Goal: Transaction & Acquisition: Purchase product/service

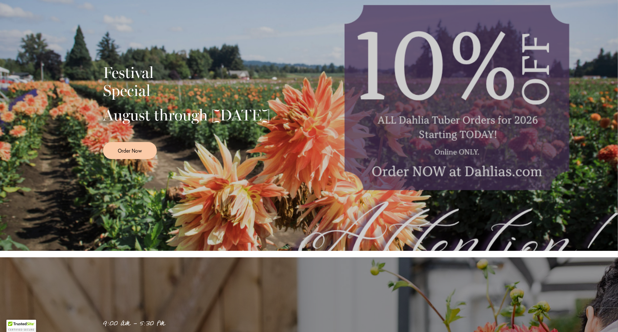
scroll to position [129, 0]
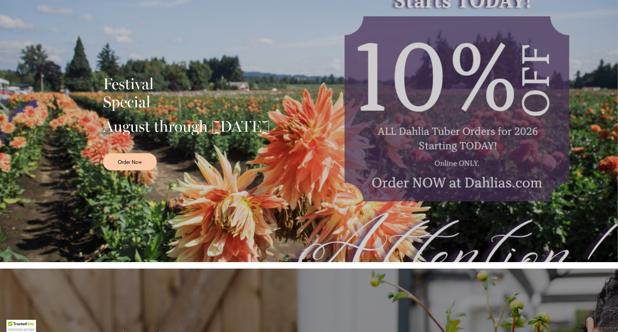
click at [465, 114] on div "Festival Special August through September 28th Order Now" at bounding box center [309, 120] width 412 height 161
drag, startPoint x: 472, startPoint y: 166, endPoint x: 473, endPoint y: 161, distance: 5.0
click at [472, 165] on div "Festival Special August through September 28th Order Now" at bounding box center [309, 120] width 412 height 161
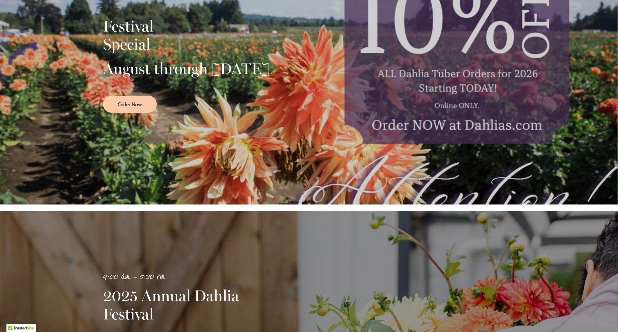
scroll to position [193, 0]
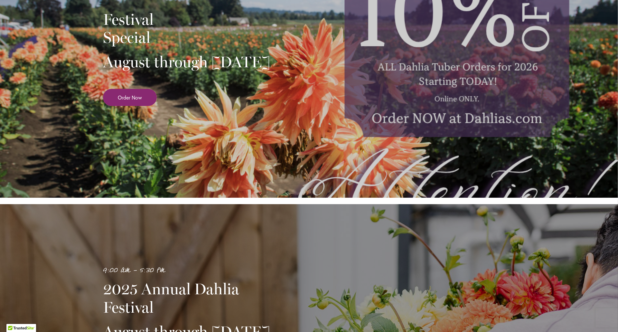
click at [142, 106] on link "Order Now" at bounding box center [130, 97] width 54 height 17
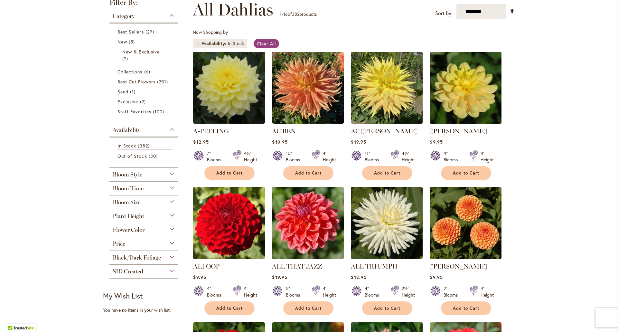
scroll to position [129, 0]
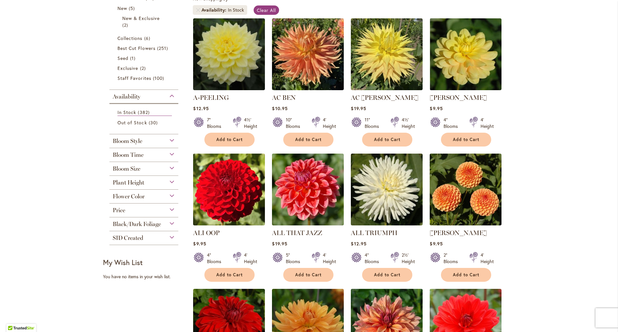
click at [136, 168] on span "Bloom Size" at bounding box center [127, 168] width 28 height 7
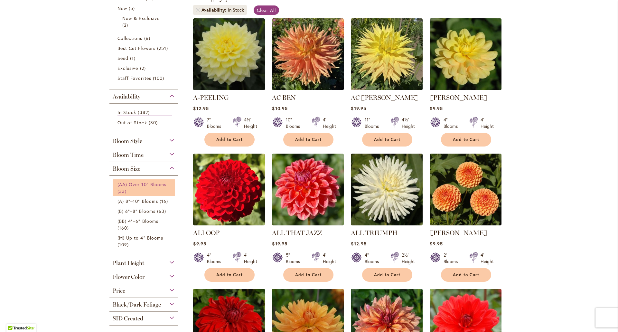
click at [141, 189] on link "(AA) Over 10" Blooms 33 items" at bounding box center [144, 188] width 54 height 14
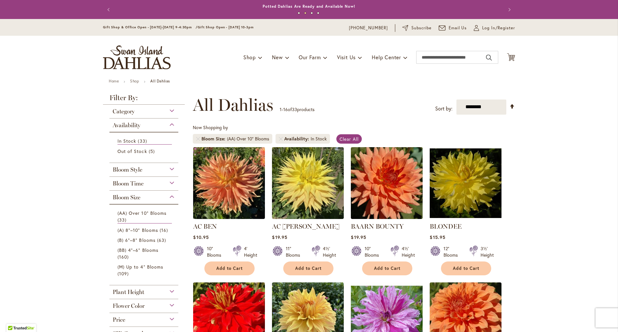
click at [480, 31] on div "My Account Log In/Register" at bounding box center [494, 28] width 41 height 8
click at [483, 28] on span "Log In/Register" at bounding box center [498, 28] width 33 height 6
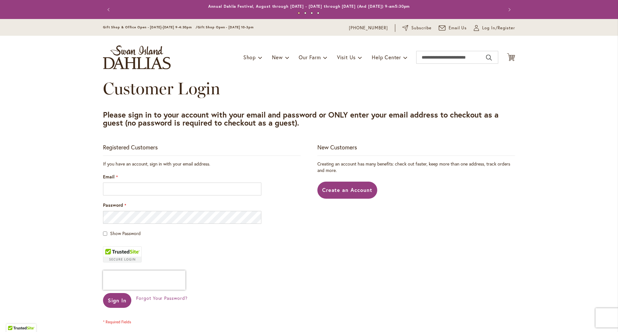
click at [207, 181] on div "Email" at bounding box center [202, 184] width 198 height 22
click at [204, 190] on input "Email" at bounding box center [182, 188] width 158 height 13
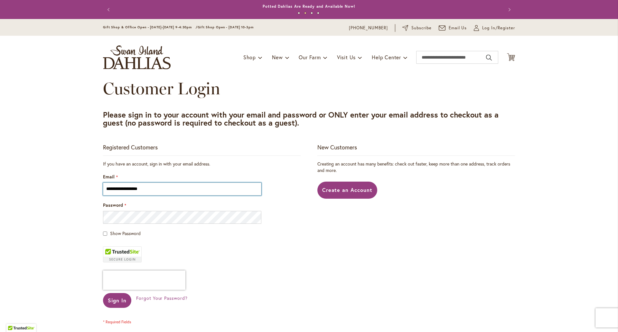
type input "**********"
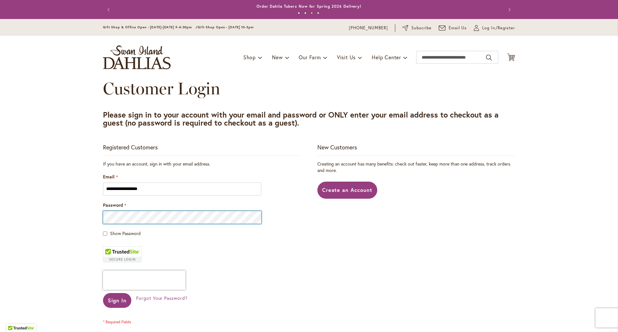
click at [103, 293] on button "Sign In" at bounding box center [117, 300] width 28 height 15
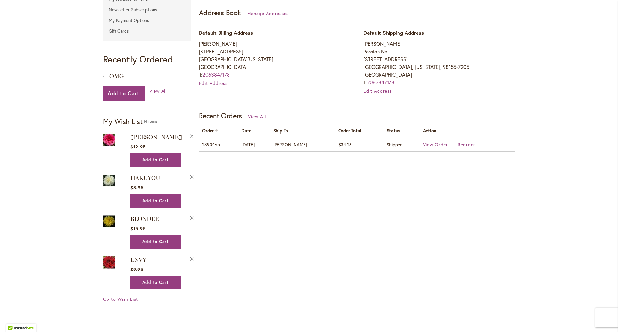
scroll to position [193, 0]
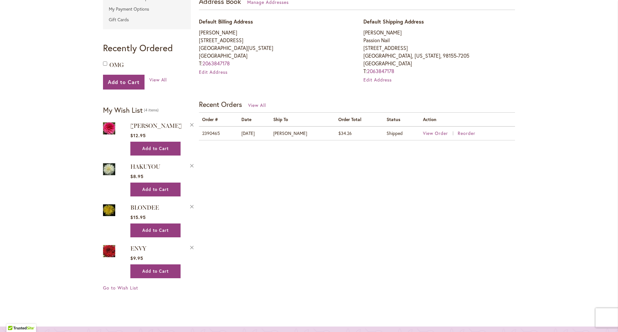
click at [106, 127] on img at bounding box center [109, 128] width 12 height 14
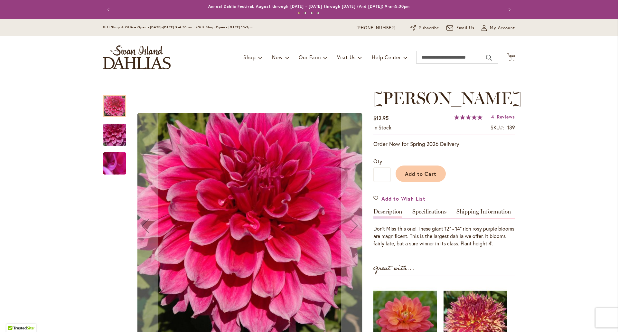
type input "*****"
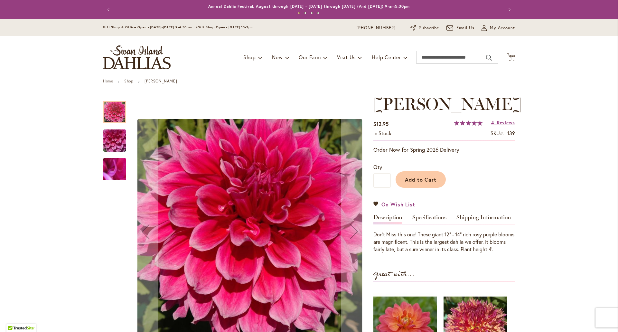
click at [112, 140] on img "EMORY PAUL" at bounding box center [114, 140] width 46 height 35
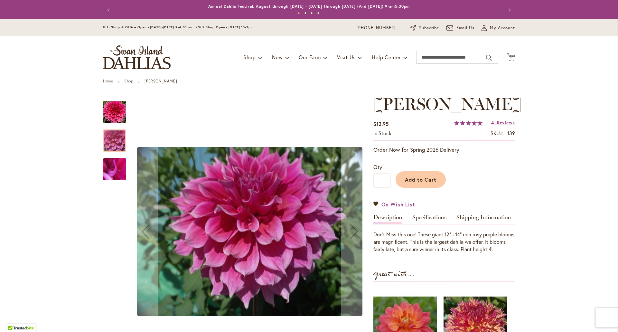
click at [111, 168] on img "EMORY PAUL" at bounding box center [114, 169] width 46 height 35
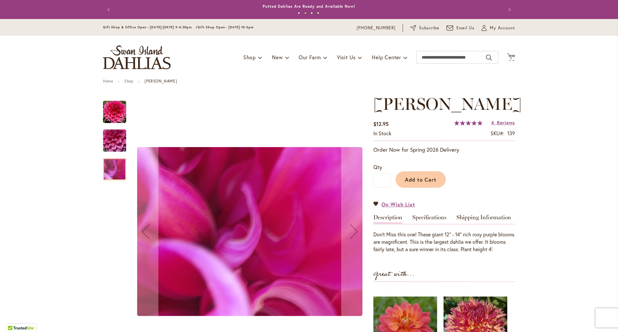
click at [113, 113] on img "EMORY PAUL" at bounding box center [114, 111] width 23 height 23
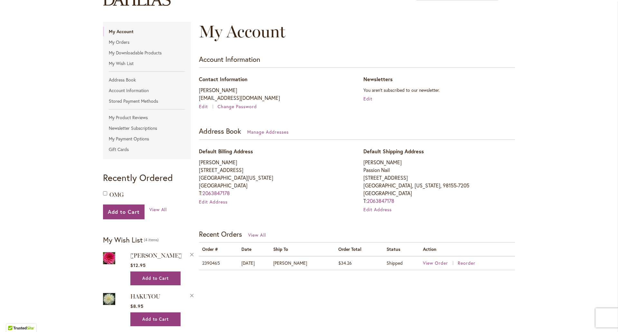
scroll to position [161, 0]
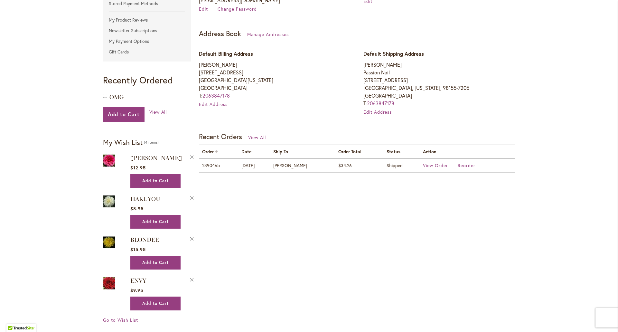
click at [108, 198] on img at bounding box center [109, 201] width 12 height 14
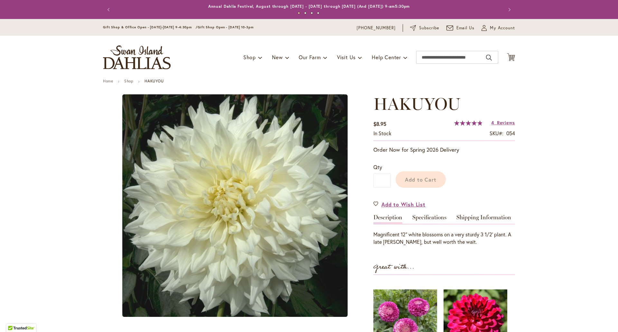
type input "*****"
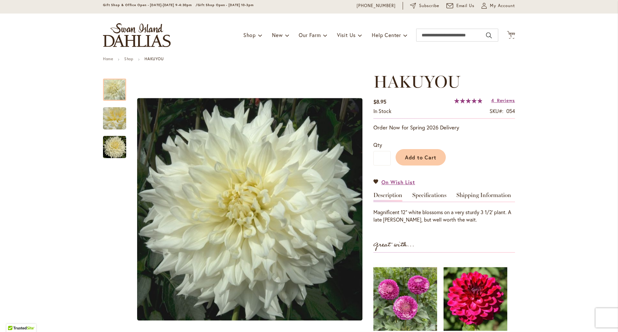
scroll to position [32, 0]
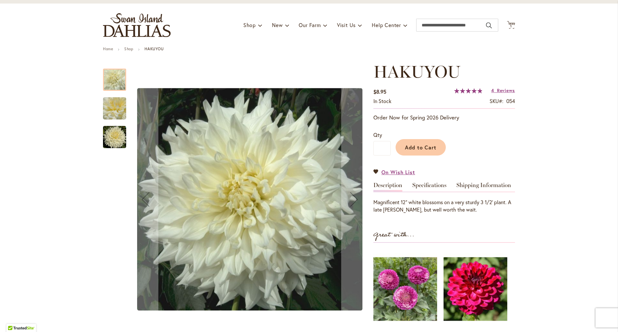
click at [121, 139] on img "Hakuyou" at bounding box center [114, 136] width 23 height 23
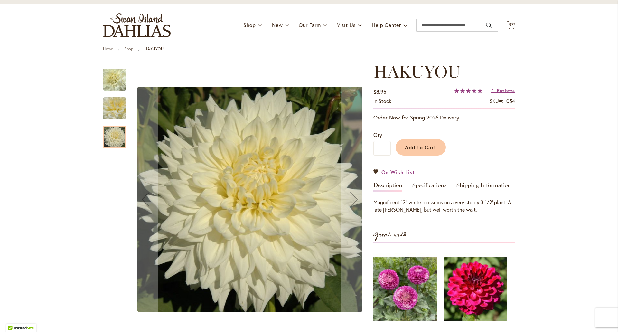
click at [105, 102] on img "Hakuyou" at bounding box center [114, 108] width 23 height 35
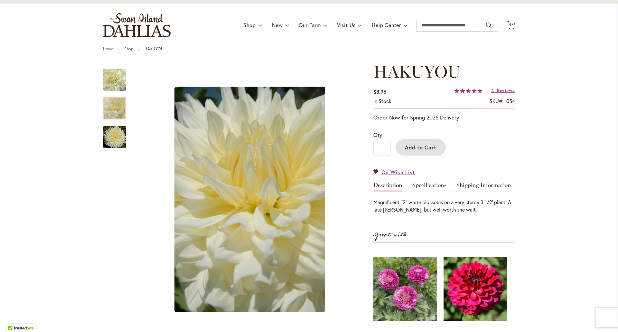
click at [413, 144] on span "Add to Cart" at bounding box center [421, 147] width 32 height 7
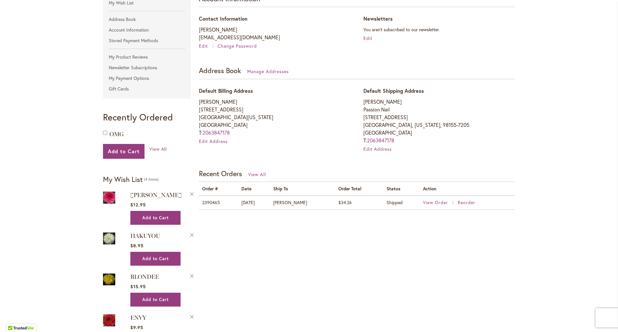
scroll to position [129, 0]
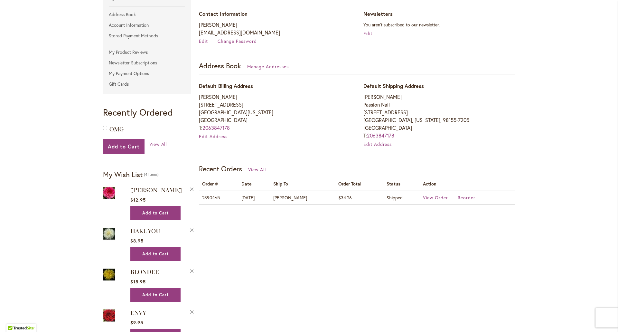
click at [108, 192] on img at bounding box center [109, 192] width 12 height 14
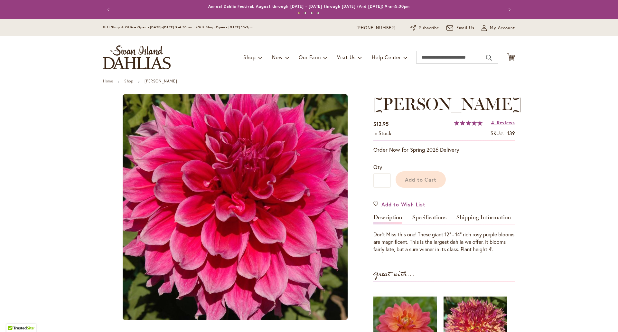
type input "*****"
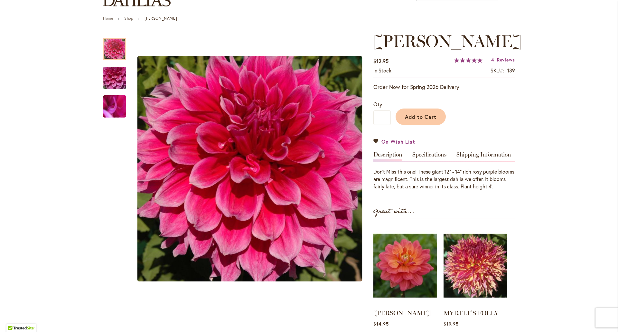
scroll to position [64, 0]
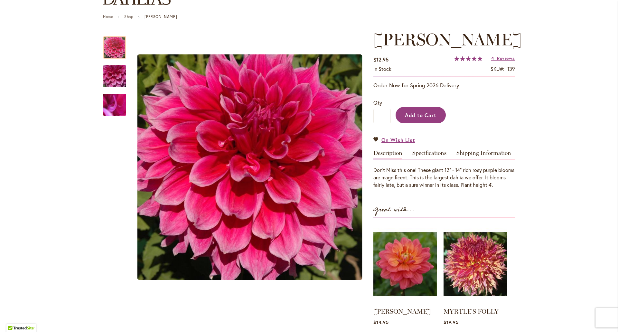
click at [426, 115] on span "Add to Cart" at bounding box center [421, 115] width 32 height 7
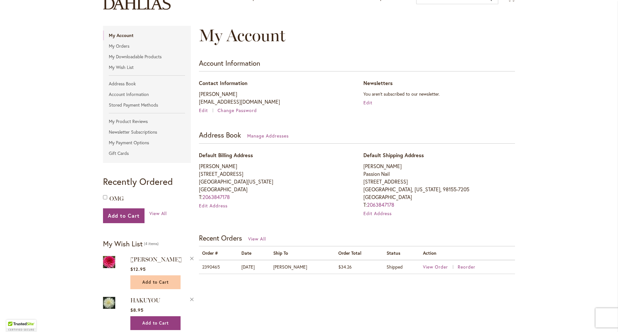
scroll to position [161, 0]
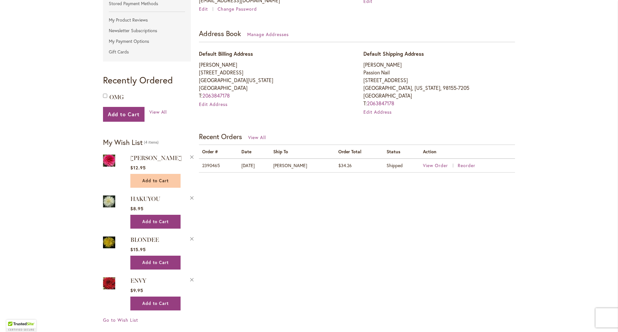
click at [152, 179] on span "Add to Cart" at bounding box center [155, 180] width 26 height 5
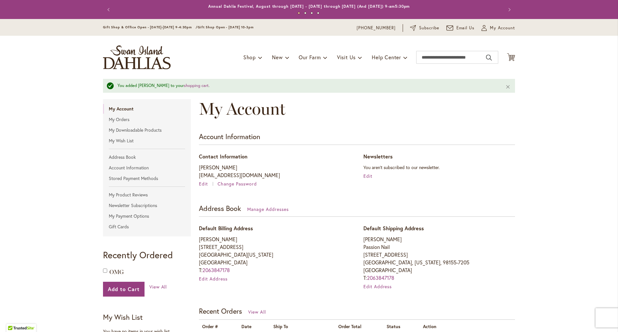
click at [139, 223] on link "Gift Cards" at bounding box center [147, 227] width 88 height 10
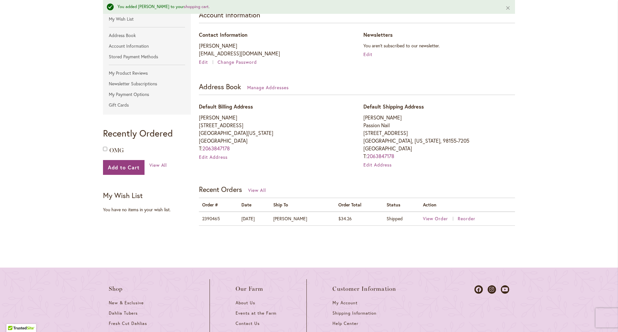
scroll to position [193, 0]
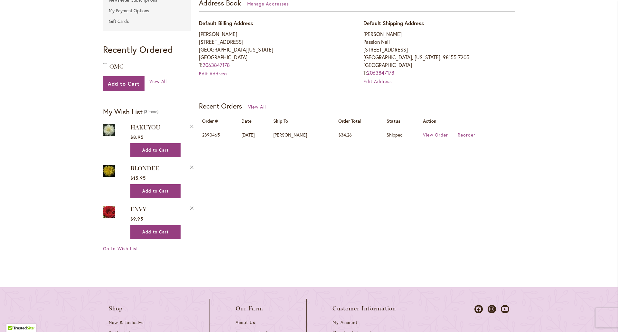
scroll to position [193, 0]
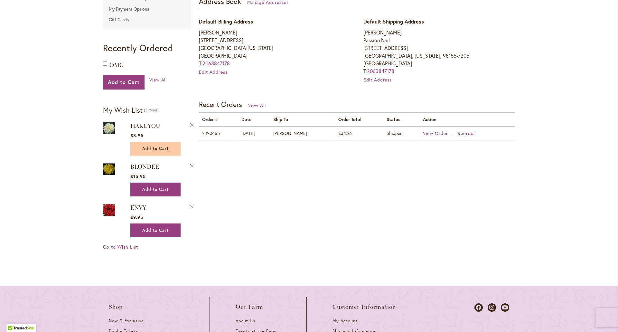
click at [136, 148] on button "Add to Cart" at bounding box center [155, 149] width 50 height 14
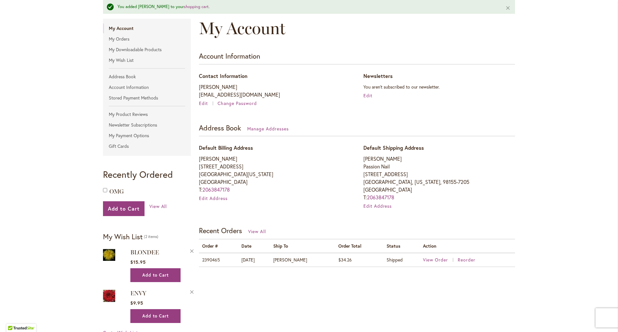
scroll to position [225, 0]
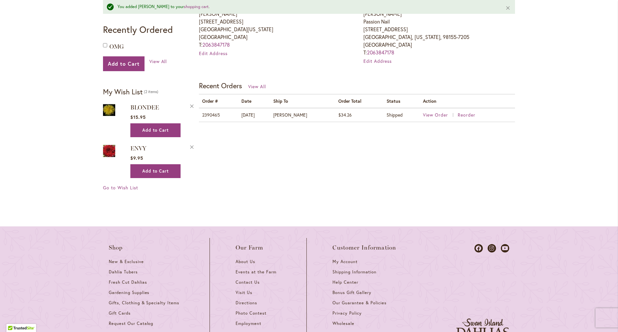
click at [106, 108] on img at bounding box center [109, 110] width 12 height 14
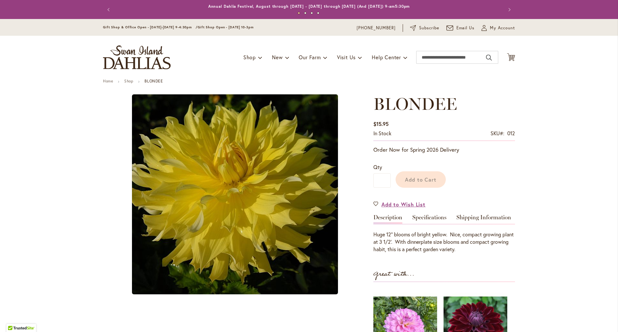
type input "*****"
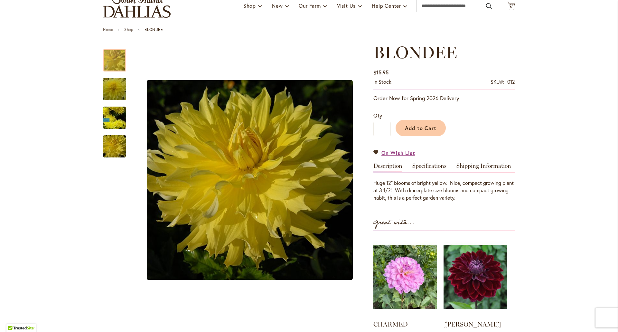
scroll to position [64, 0]
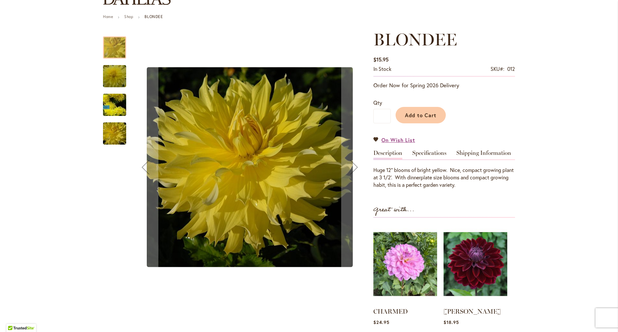
click at [113, 133] on img "Blondee" at bounding box center [114, 133] width 46 height 31
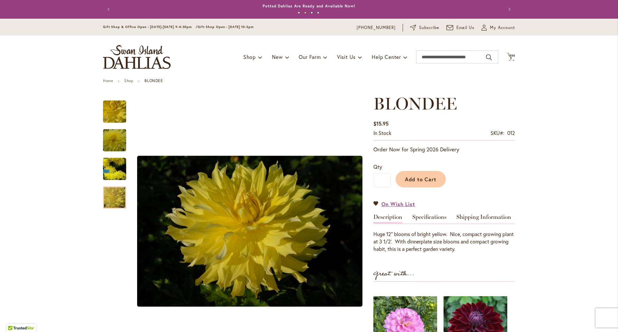
scroll to position [0, 0]
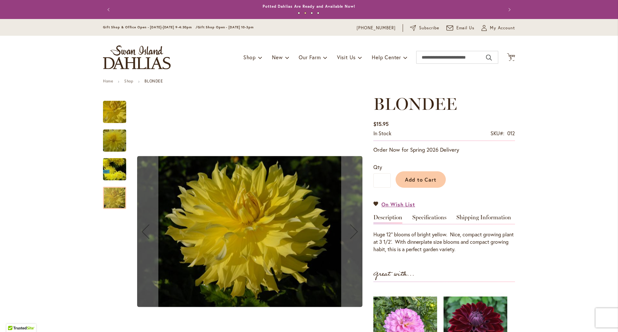
click at [114, 170] on img "Blondee" at bounding box center [114, 169] width 46 height 42
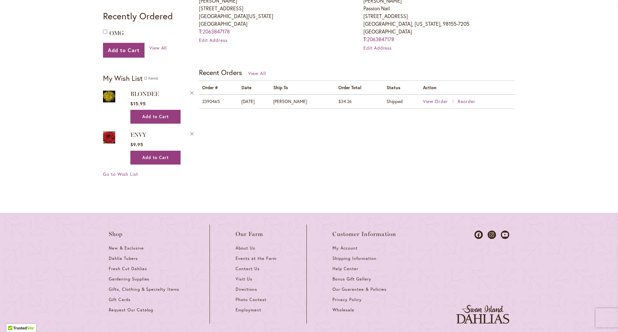
scroll to position [225, 0]
click at [105, 136] on img at bounding box center [109, 137] width 12 height 14
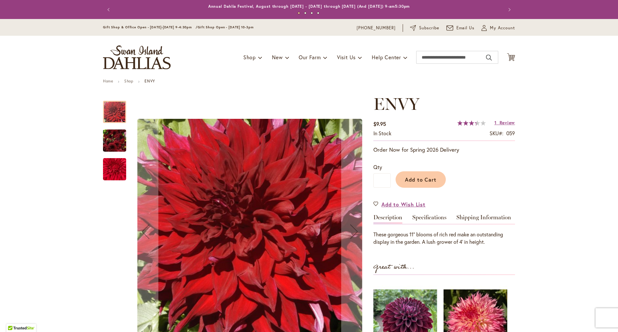
type input "*****"
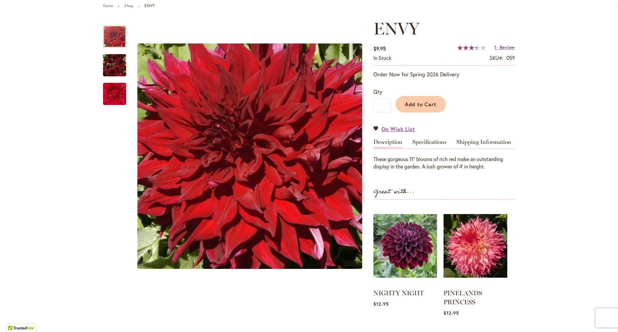
scroll to position [64, 0]
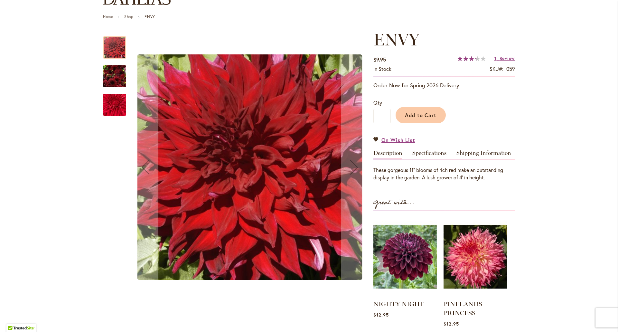
click at [113, 74] on img "Envy" at bounding box center [114, 76] width 23 height 31
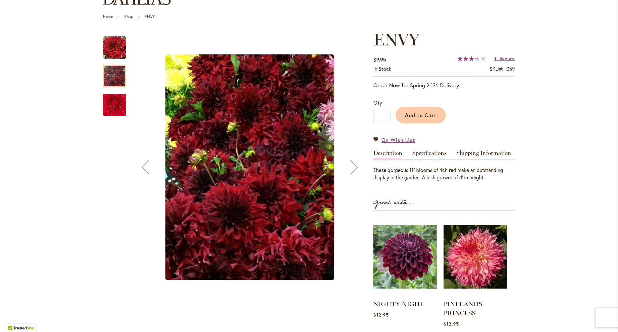
click at [108, 94] on img "Envy" at bounding box center [114, 104] width 46 height 39
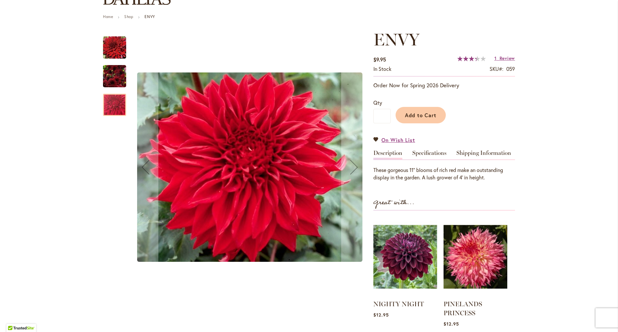
click at [117, 67] on img "Envy" at bounding box center [114, 76] width 23 height 31
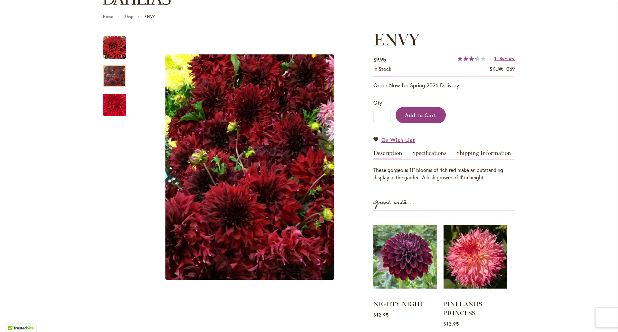
click at [409, 112] on span "Add to Cart" at bounding box center [421, 115] width 32 height 7
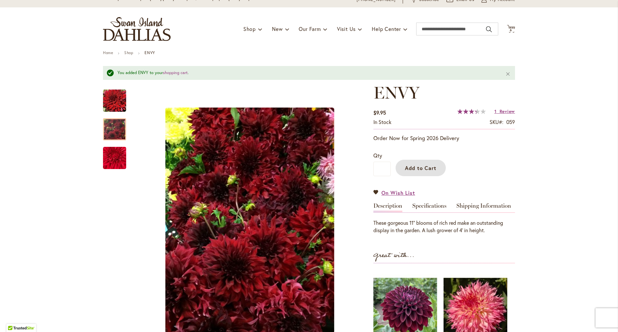
scroll to position [0, 0]
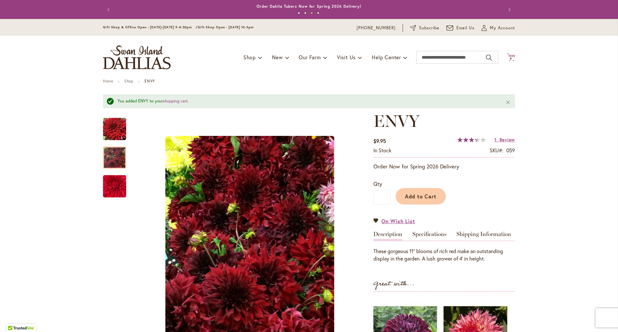
click at [510, 58] on span "6" at bounding box center [511, 58] width 2 height 4
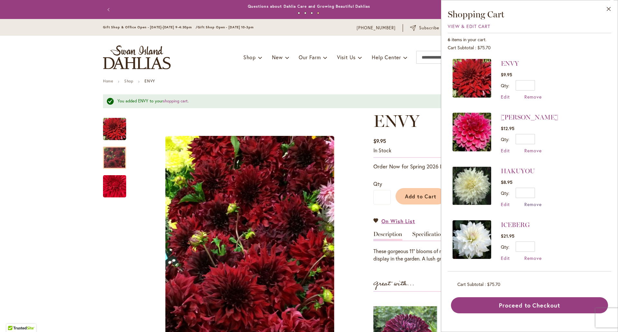
click at [534, 202] on span "Remove" at bounding box center [532, 204] width 17 height 6
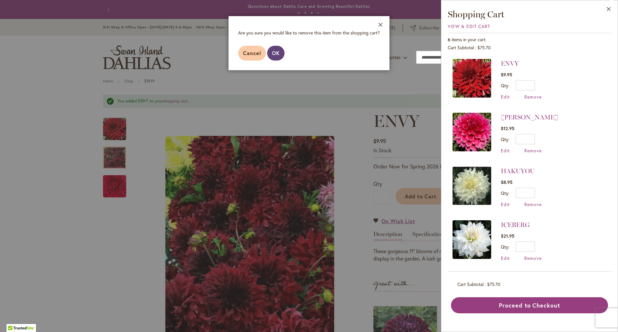
click at [275, 53] on span "OK" at bounding box center [276, 53] width 8 height 7
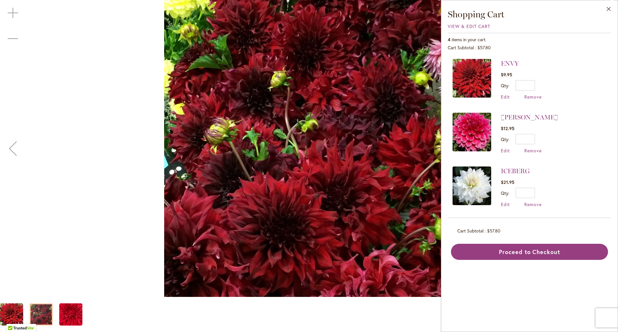
click at [272, 162] on img "Envy" at bounding box center [309, 148] width 290 height 386
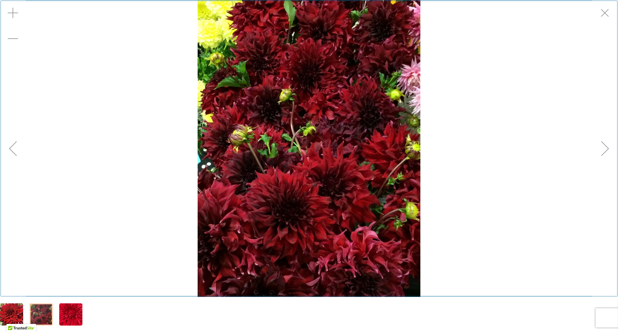
scroll to position [37, 0]
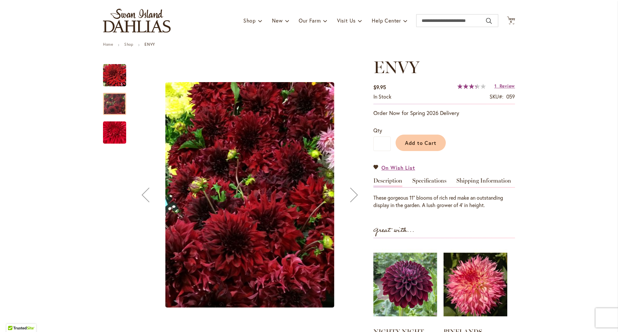
click at [352, 196] on div "Next" at bounding box center [354, 195] width 26 height 26
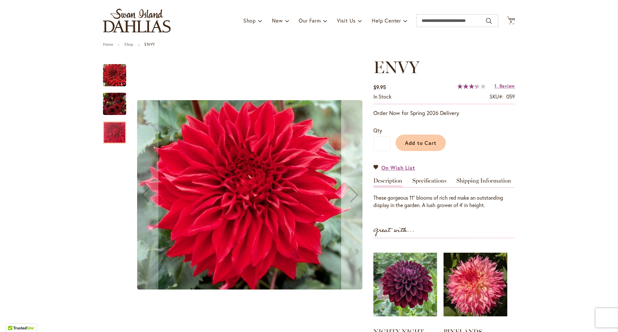
click at [352, 196] on div "Next" at bounding box center [354, 195] width 26 height 26
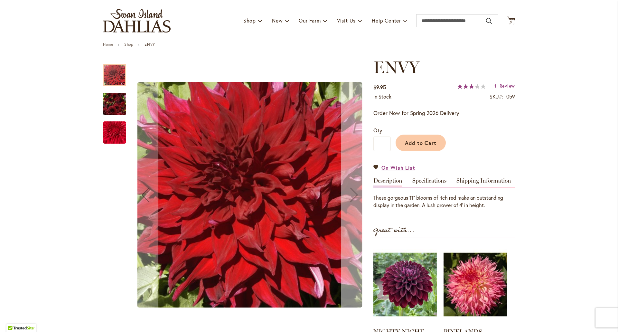
click at [352, 196] on div "Next" at bounding box center [354, 195] width 26 height 26
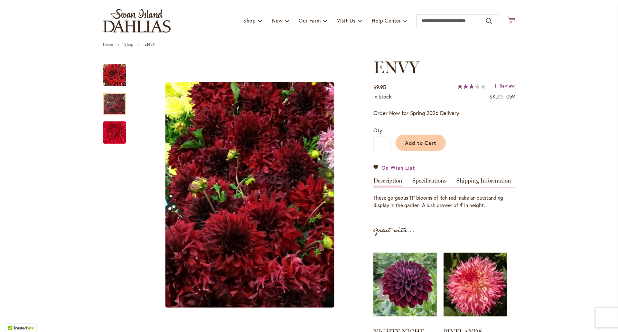
click at [512, 20] on icon "Cart .cls-1 { fill: #231f20; }" at bounding box center [511, 20] width 8 height 8
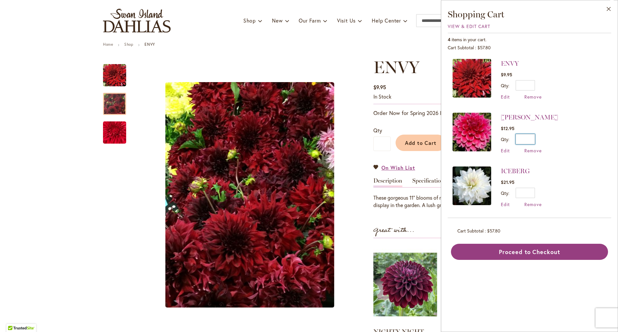
drag, startPoint x: 527, startPoint y: 138, endPoint x: 534, endPoint y: 135, distance: 7.8
click at [534, 135] on input "*" at bounding box center [524, 139] width 19 height 10
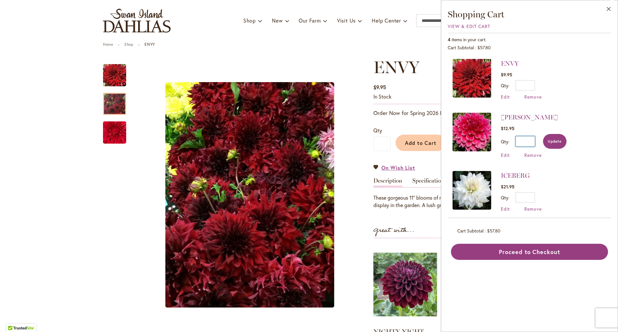
type input "*"
click at [552, 141] on span "Update" at bounding box center [555, 141] width 14 height 5
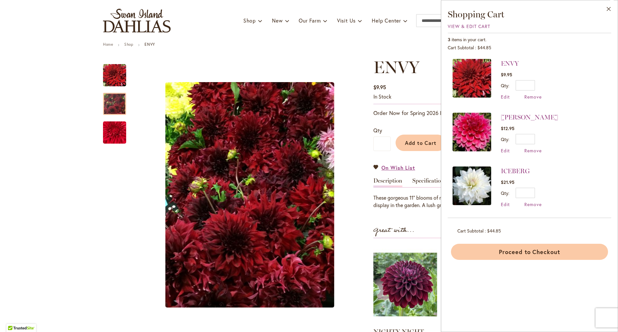
click at [548, 253] on button "Proceed to Checkout" at bounding box center [529, 252] width 157 height 16
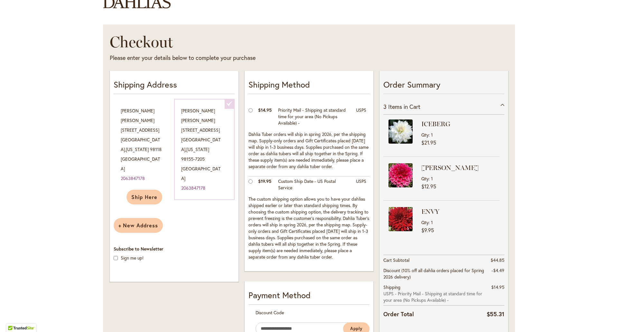
scroll to position [97, 0]
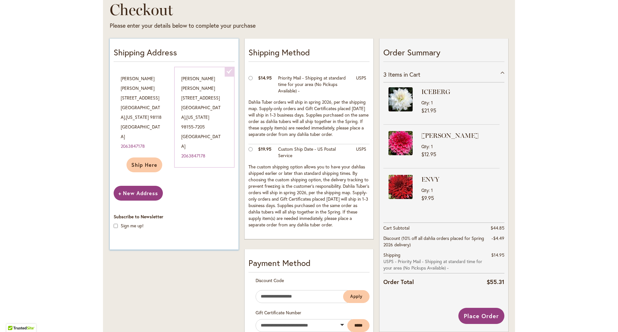
click at [134, 190] on span "New Address" at bounding box center [138, 193] width 40 height 7
select select "**"
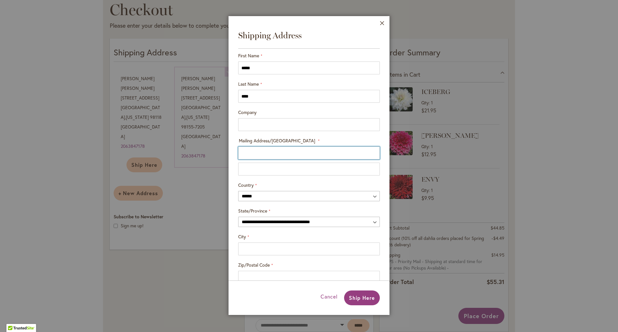
click at [279, 153] on input "Mailing Address/PO BOX: Line 1" at bounding box center [309, 152] width 142 height 13
type input "**********"
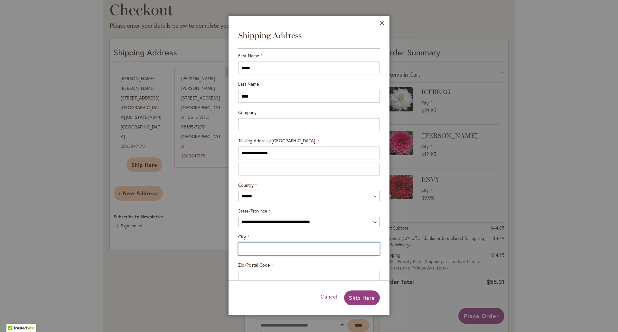
click at [259, 250] on input "City" at bounding box center [309, 248] width 142 height 13
type input "*******"
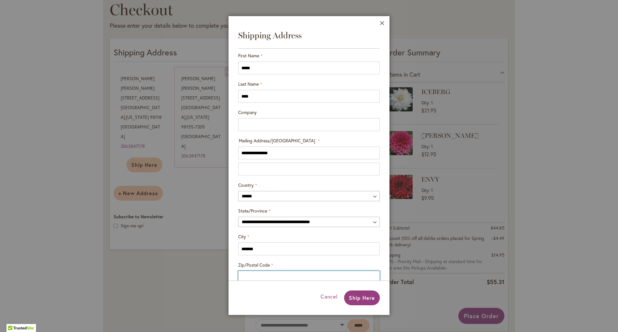
click at [245, 275] on input "Zip/Postal Code" at bounding box center [309, 277] width 142 height 13
type input "*****"
click at [355, 298] on span "Ship Here" at bounding box center [362, 297] width 26 height 7
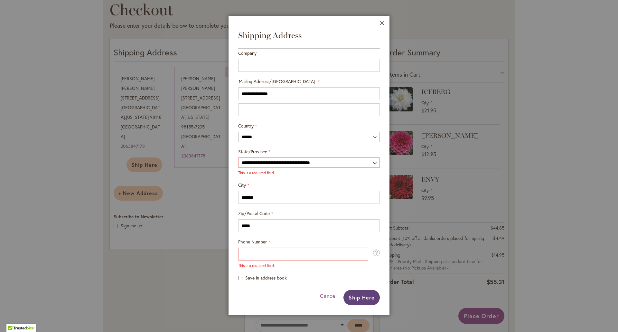
scroll to position [64, 0]
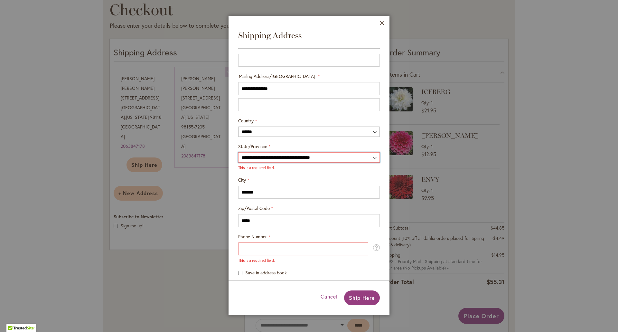
click at [281, 157] on select "**********" at bounding box center [309, 157] width 142 height 10
select select "**"
click at [238, 156] on select "**********" at bounding box center [309, 157] width 142 height 10
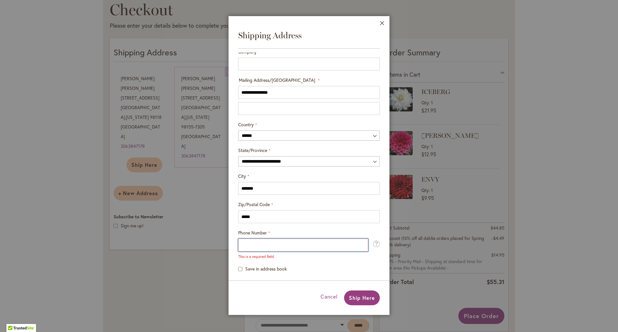
click at [271, 247] on input "Phone Number" at bounding box center [303, 244] width 130 height 13
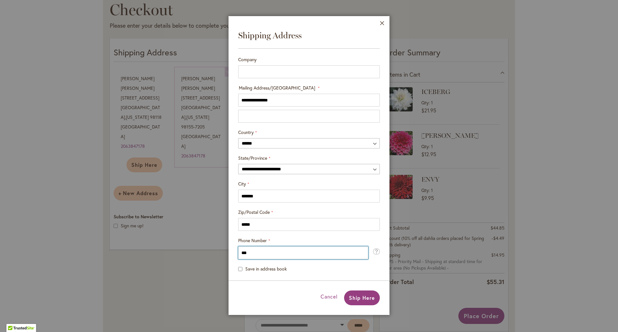
scroll to position [53, 0]
click at [269, 252] on input "*******" at bounding box center [303, 252] width 130 height 13
drag, startPoint x: 273, startPoint y: 255, endPoint x: 159, endPoint y: 280, distance: 116.8
type input "*"
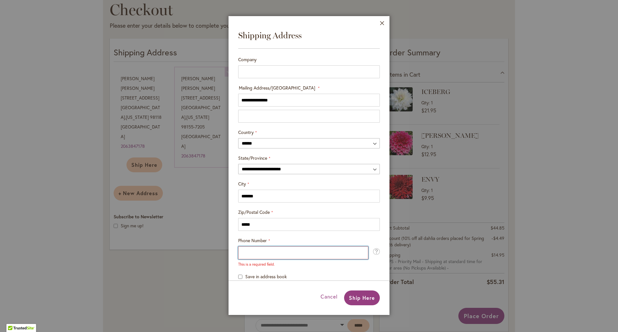
scroll to position [60, 0]
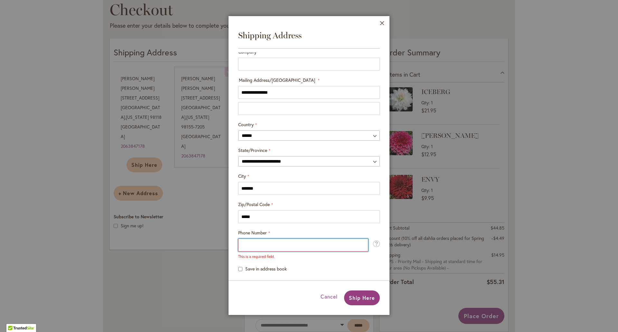
click at [249, 243] on input "Phone Number" at bounding box center [303, 244] width 130 height 13
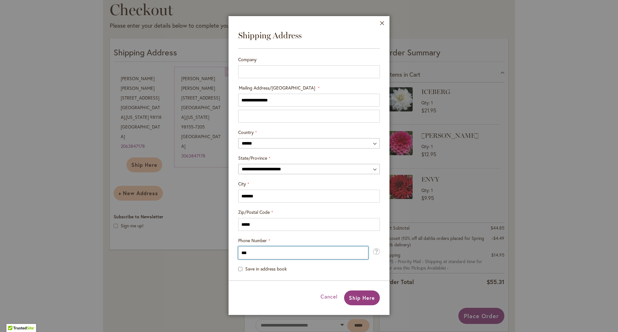
scroll to position [53, 0]
type input "**********"
click at [354, 298] on span "Ship Here" at bounding box center [362, 297] width 26 height 7
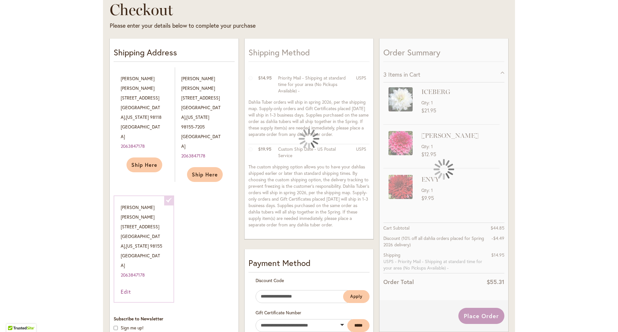
scroll to position [0, 0]
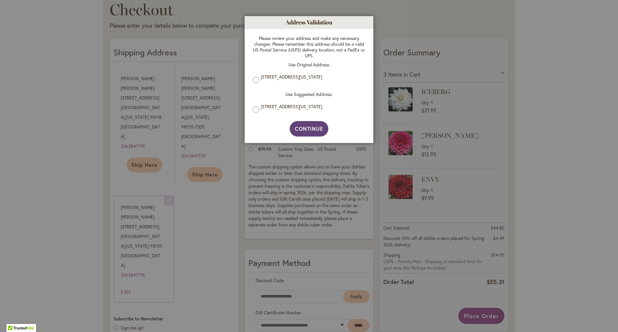
click at [305, 132] on span "Continue" at bounding box center [309, 128] width 29 height 7
type input "**********"
type input "*******"
type input "**********"
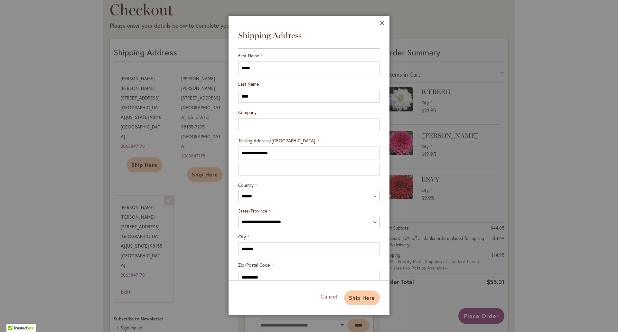
click at [362, 296] on span "Ship Here" at bounding box center [362, 297] width 26 height 7
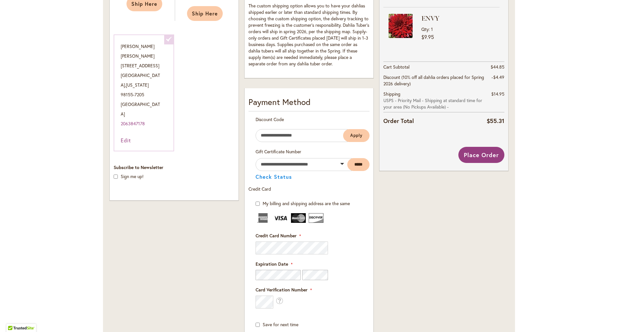
scroll to position [64, 0]
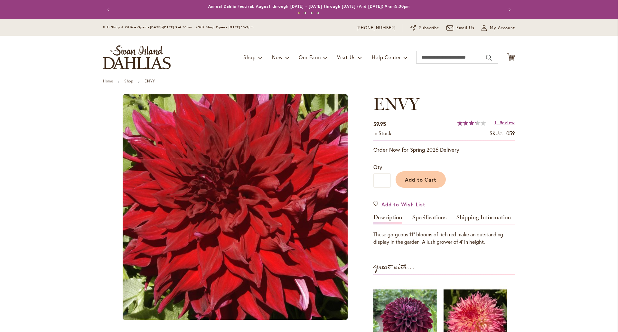
type input "*****"
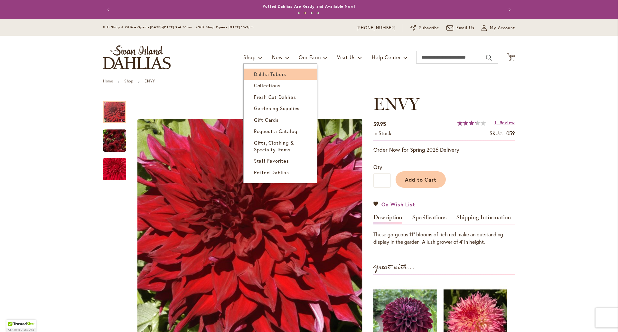
click at [263, 73] on span "Dahlia Tubers" at bounding box center [270, 74] width 32 height 6
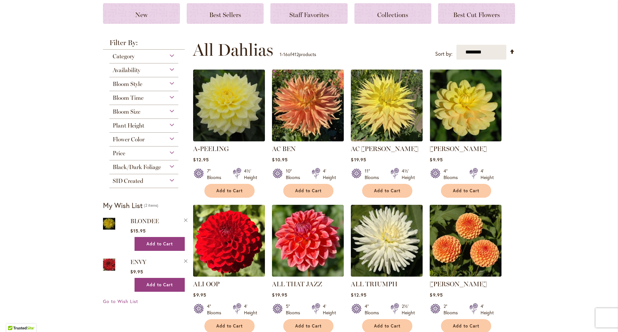
scroll to position [161, 0]
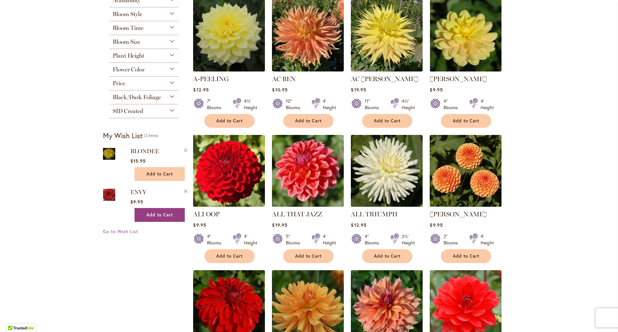
click at [147, 174] on span "Add to Cart" at bounding box center [159, 173] width 26 height 5
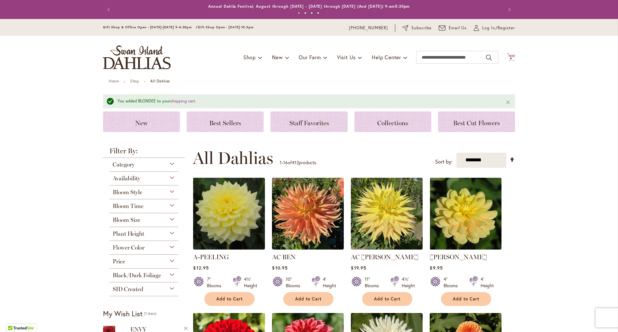
click at [510, 58] on span "4" at bounding box center [511, 58] width 2 height 4
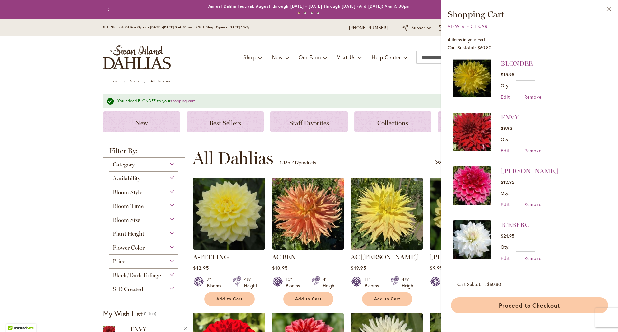
click at [534, 309] on button "Proceed to Checkout" at bounding box center [529, 305] width 157 height 16
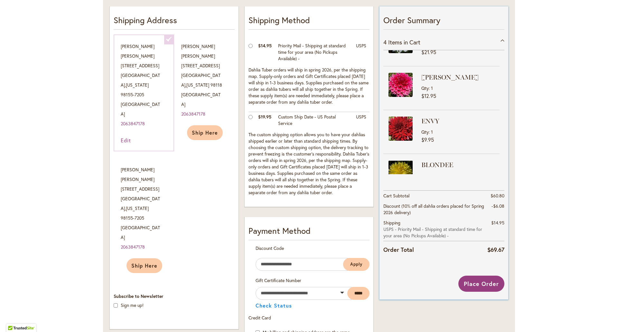
scroll to position [48, 0]
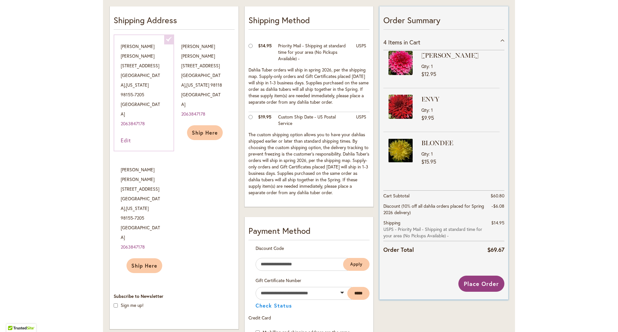
click at [403, 150] on img at bounding box center [400, 150] width 24 height 24
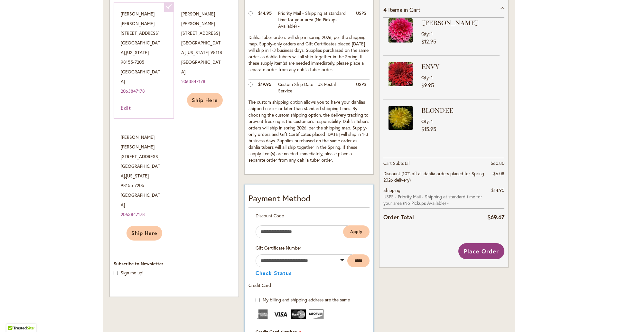
scroll to position [0, 0]
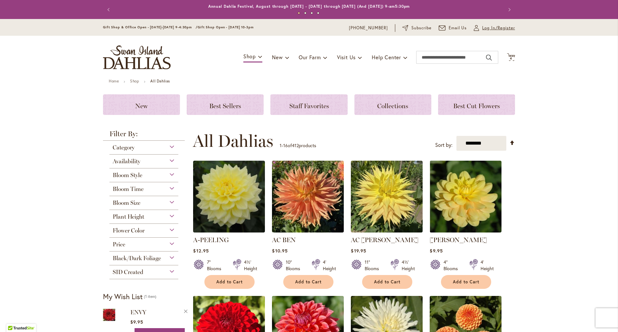
click at [483, 29] on span "Log In/Register" at bounding box center [498, 28] width 33 height 6
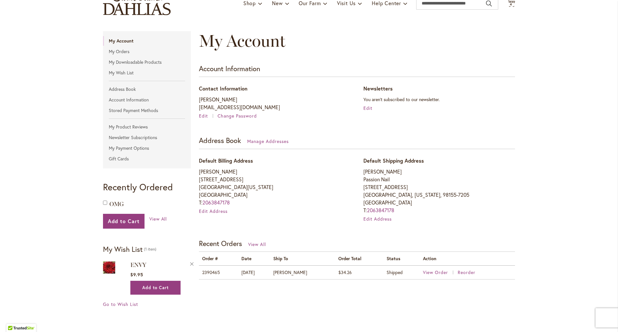
scroll to position [161, 0]
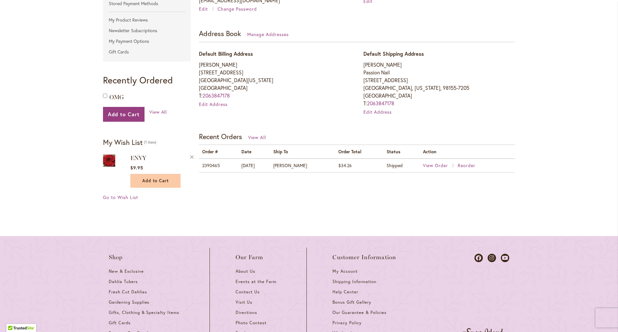
click at [142, 174] on button "Add to Cart" at bounding box center [155, 181] width 50 height 14
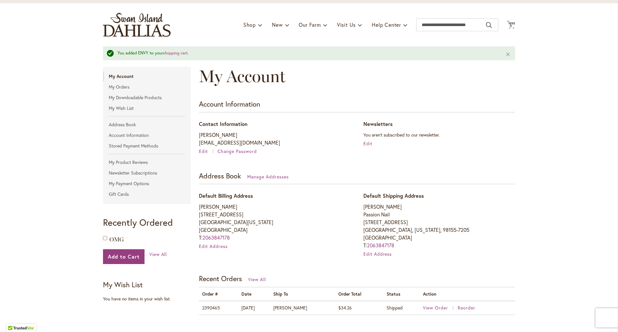
scroll to position [32, 0]
click at [510, 23] on icon at bounding box center [511, 25] width 8 height 8
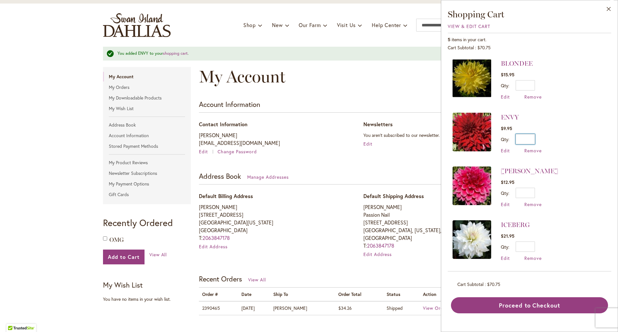
drag, startPoint x: 545, startPoint y: 136, endPoint x: 556, endPoint y: 136, distance: 11.6
click at [556, 136] on li "ENVY $9.95 Qty * Update Edit Remove" at bounding box center [529, 133] width 154 height 54
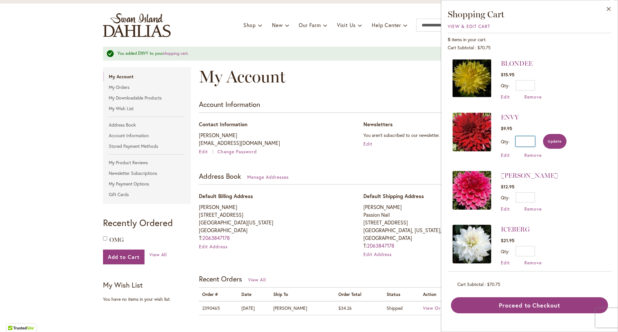
type input "*"
click at [557, 140] on span "Update" at bounding box center [555, 141] width 14 height 5
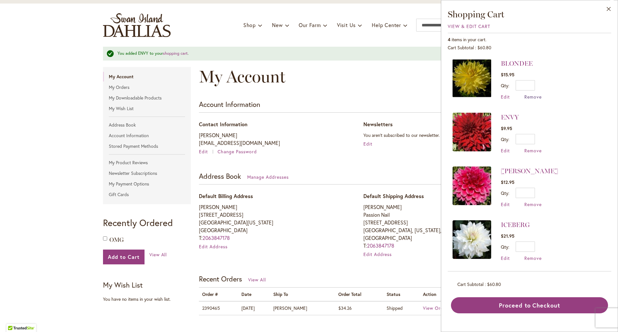
click at [539, 95] on span "Remove" at bounding box center [532, 97] width 17 height 6
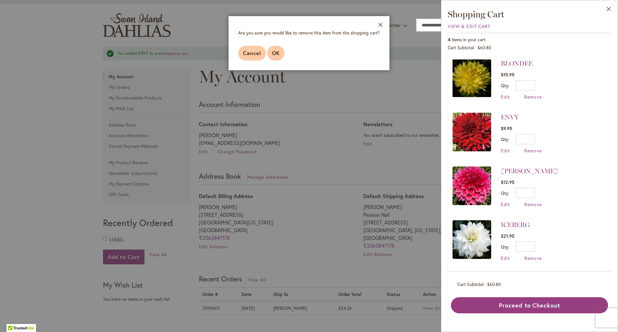
click at [272, 55] on span "OK" at bounding box center [276, 53] width 8 height 7
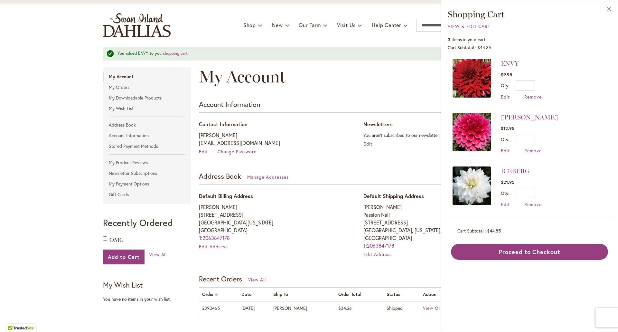
click at [514, 175] on div "ICEBERG $21.95 Qty * Update Edit Remove" at bounding box center [521, 186] width 41 height 41
click at [515, 169] on link "ICEBERG" at bounding box center [515, 171] width 29 height 8
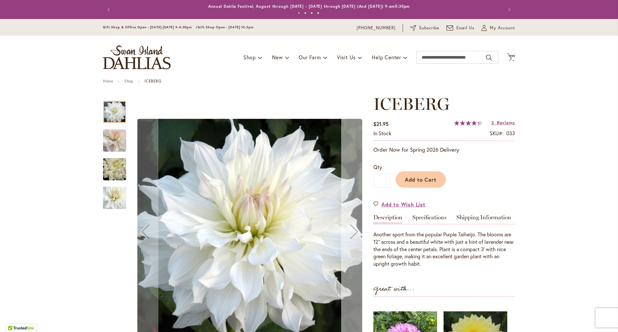
click at [350, 231] on div "Next" at bounding box center [354, 231] width 26 height 26
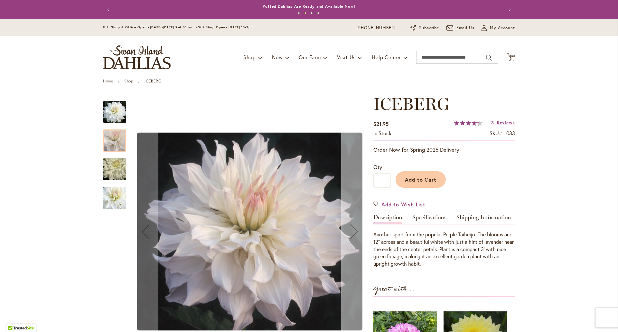
click at [350, 231] on div "Next" at bounding box center [354, 231] width 26 height 26
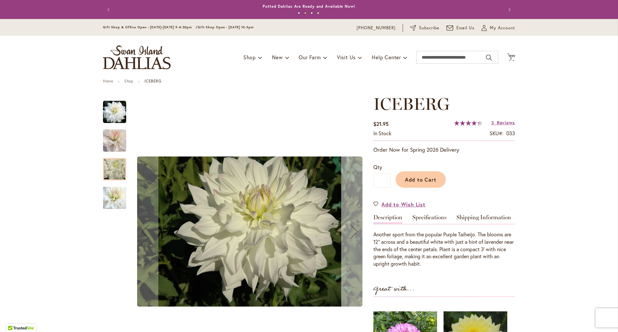
click at [350, 231] on div "Next" at bounding box center [354, 231] width 26 height 26
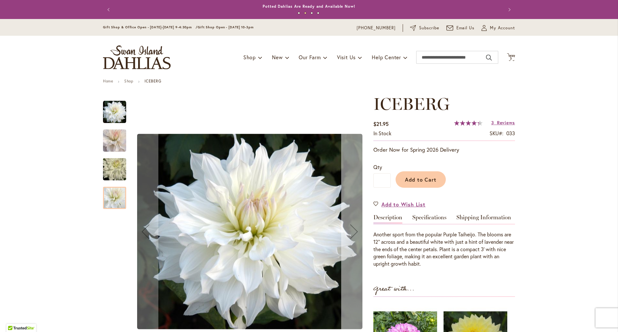
click at [350, 231] on div "Next" at bounding box center [354, 231] width 26 height 26
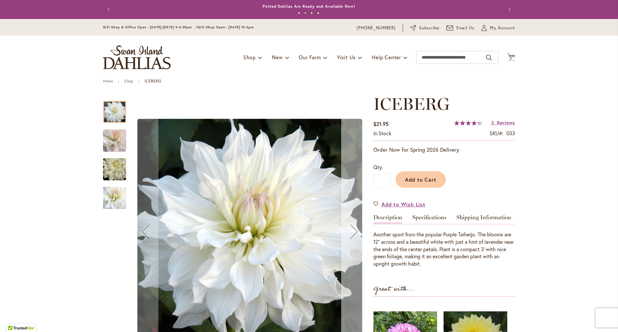
click at [350, 231] on div "Next" at bounding box center [354, 231] width 26 height 26
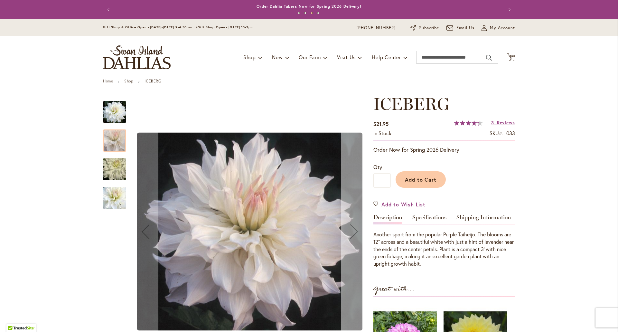
click at [350, 231] on div "Next" at bounding box center [354, 231] width 26 height 26
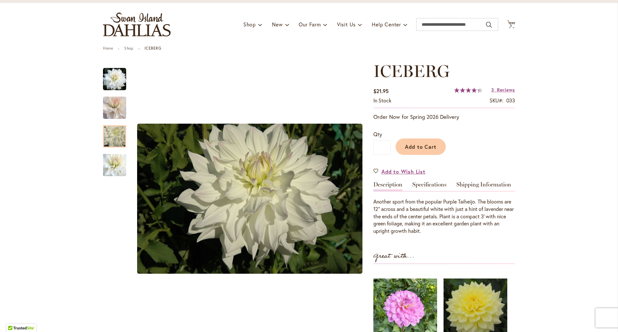
scroll to position [32, 0]
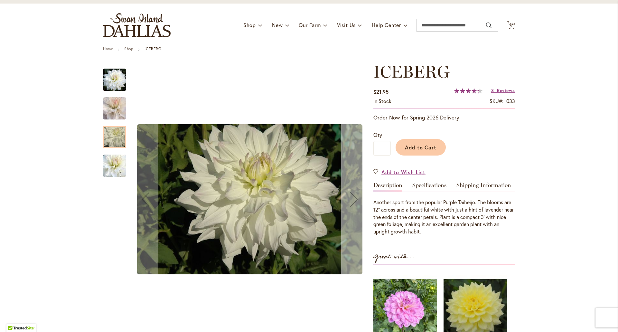
click at [354, 197] on div "Next" at bounding box center [354, 199] width 26 height 26
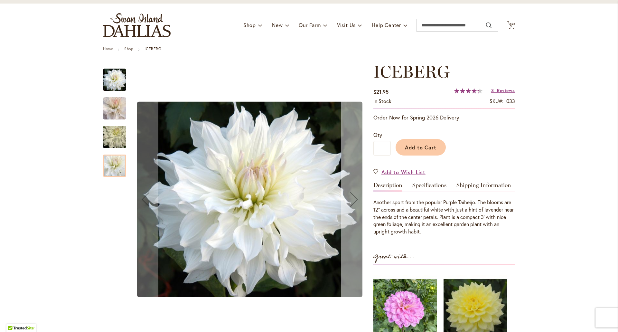
click at [354, 197] on div "Next" at bounding box center [354, 199] width 26 height 26
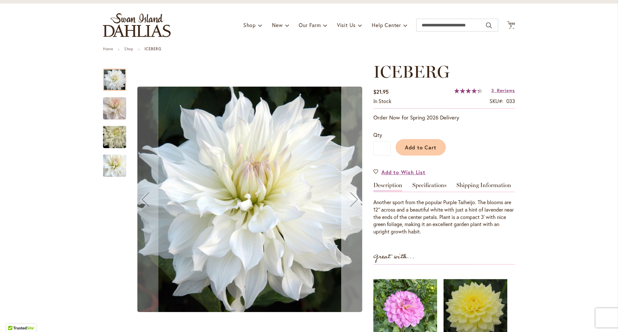
click at [354, 197] on div "Next" at bounding box center [354, 199] width 26 height 26
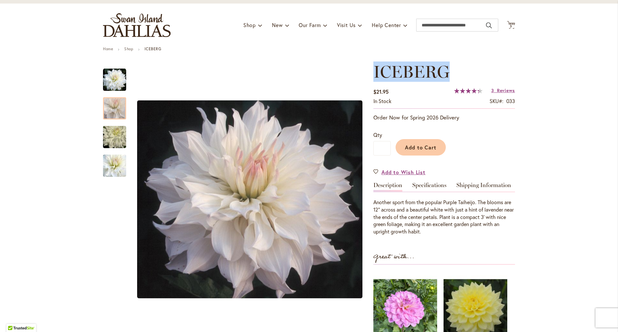
drag, startPoint x: 372, startPoint y: 73, endPoint x: 446, endPoint y: 68, distance: 73.9
click at [446, 68] on span "ICEBERG" at bounding box center [411, 71] width 76 height 20
copy span "ICEBERG"
